Goal: Information Seeking & Learning: Find specific page/section

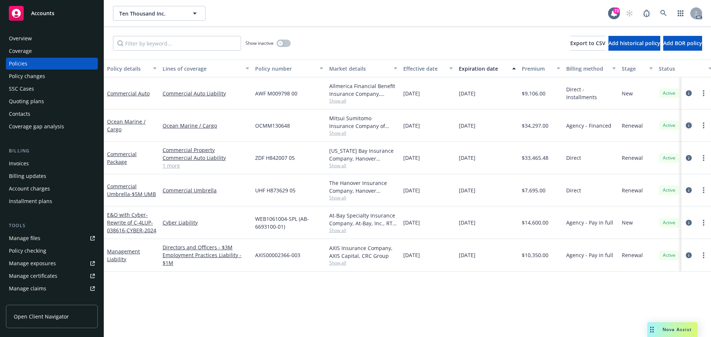
click at [687, 125] on icon "circleInformation" at bounding box center [688, 125] width 6 height 6
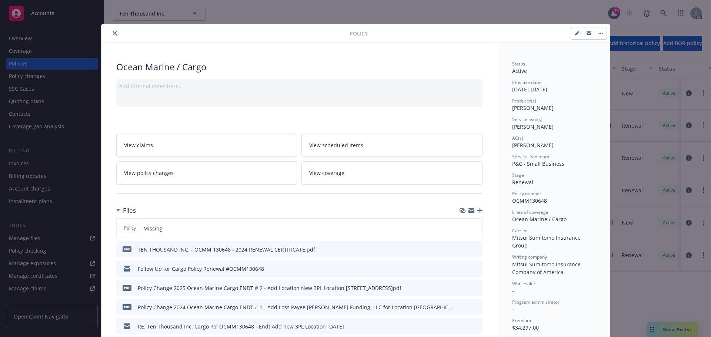
click at [110, 34] on button "close" at bounding box center [114, 33] width 9 height 9
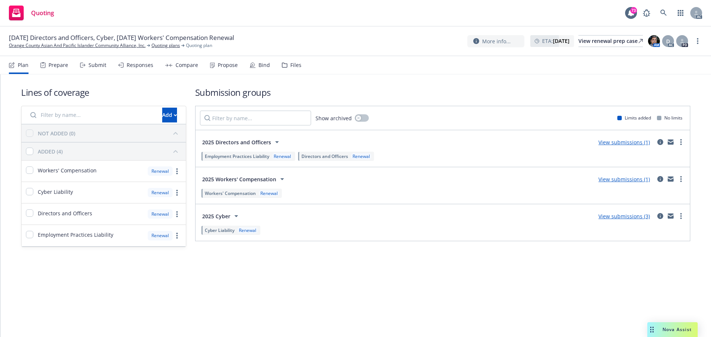
click at [88, 67] on div "Submit" at bounding box center [97, 65] width 18 height 6
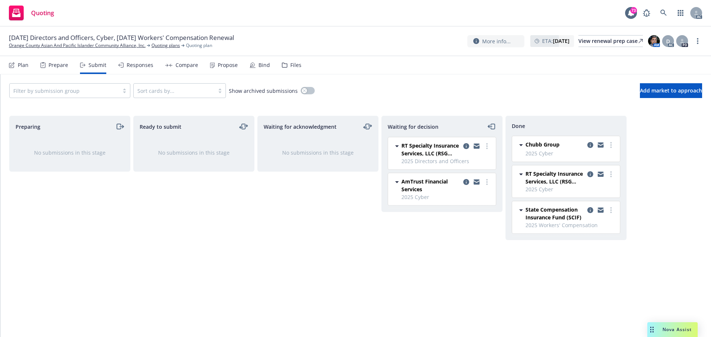
click at [135, 67] on div "Responses" at bounding box center [140, 65] width 27 height 6
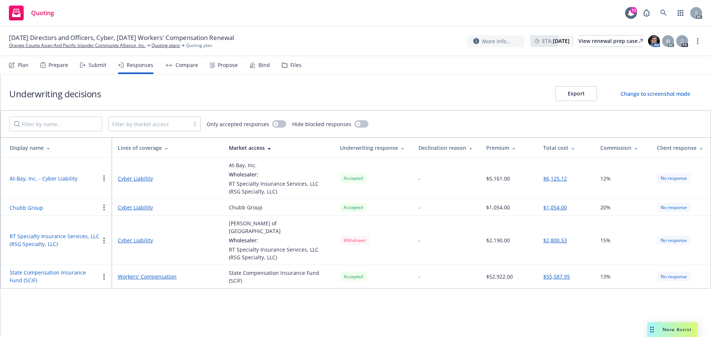
click at [216, 69] on div "Propose" at bounding box center [224, 65] width 28 height 18
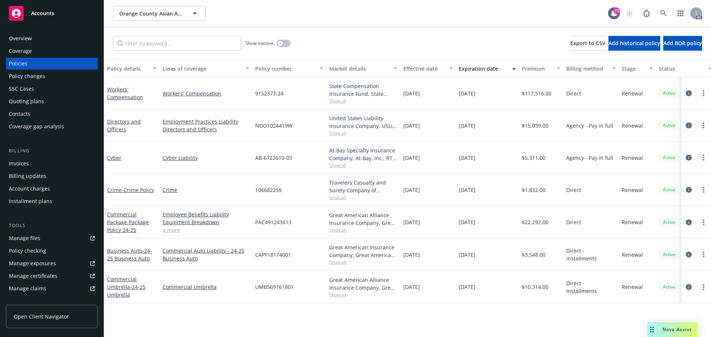
click at [690, 127] on icon "circleInformation" at bounding box center [688, 125] width 6 height 6
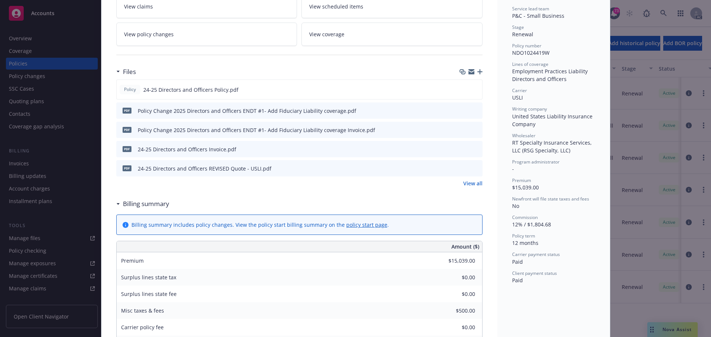
scroll to position [222, 0]
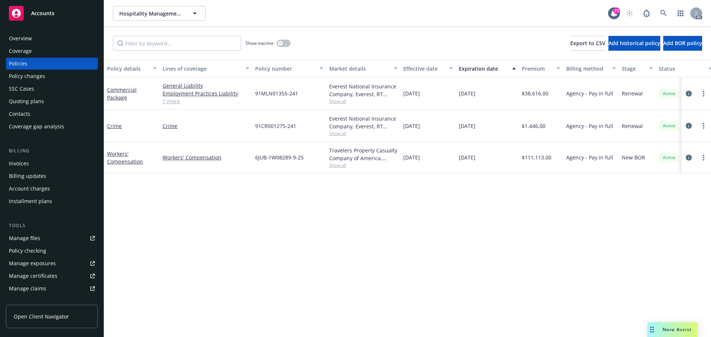
click at [435, 210] on div "Policy details Lines of coverage Policy number Market details Effective date Ex…" at bounding box center [407, 199] width 607 height 278
click at [336, 102] on span "Show all" at bounding box center [363, 101] width 68 height 6
click at [464, 194] on div "Policy details Lines of coverage Policy number Market details Effective date Ex…" at bounding box center [407, 199] width 607 height 278
